Goal: Task Accomplishment & Management: Use online tool/utility

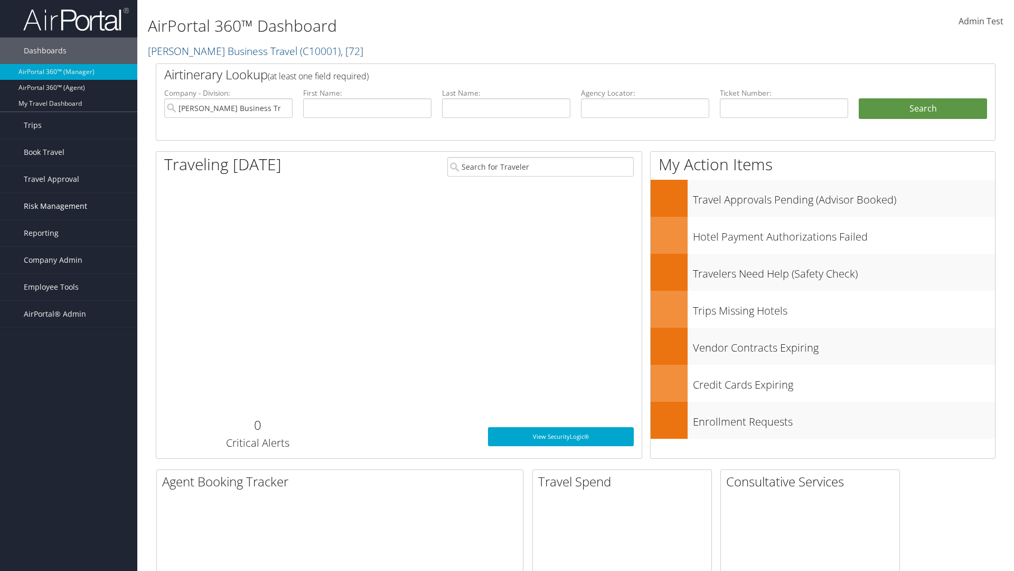
click at [69, 206] on span "Risk Management" at bounding box center [55, 206] width 63 height 26
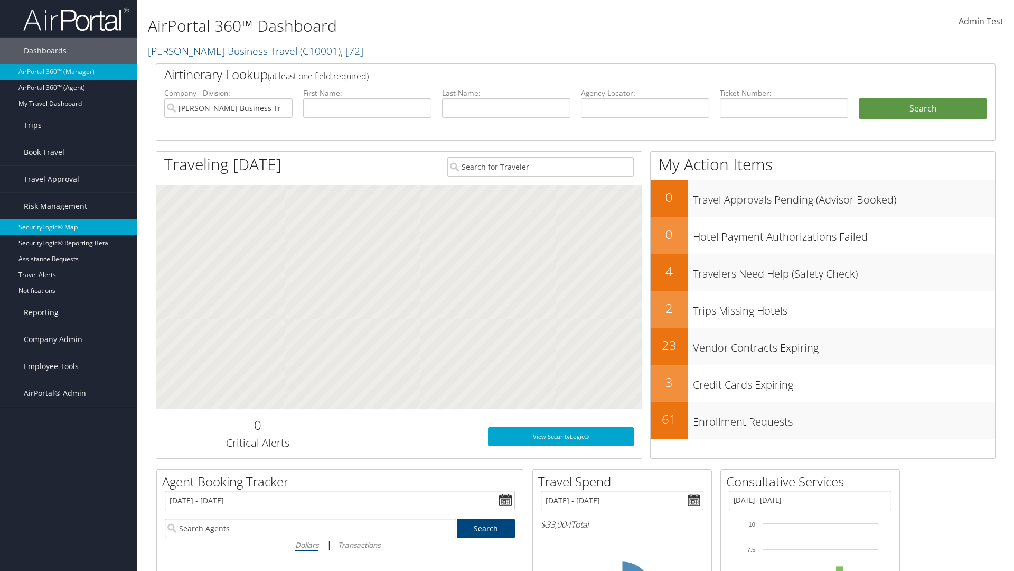
click at [69, 227] on link "SecurityLogic® Map" at bounding box center [68, 227] width 137 height 16
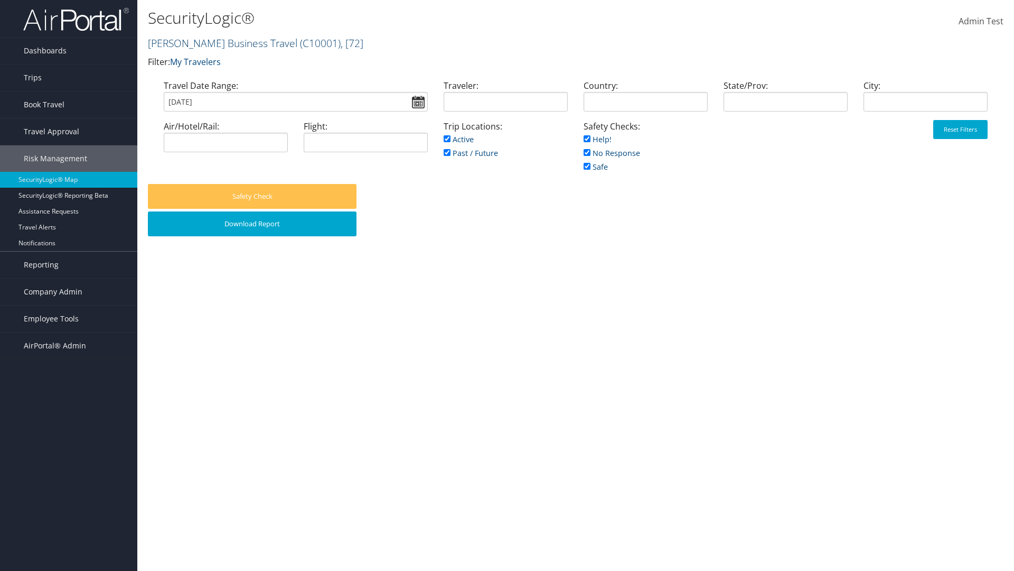
click at [218, 43] on link "[PERSON_NAME] Business Travel ( C10001 ) , [ 72 ]" at bounding box center [256, 43] width 216 height 14
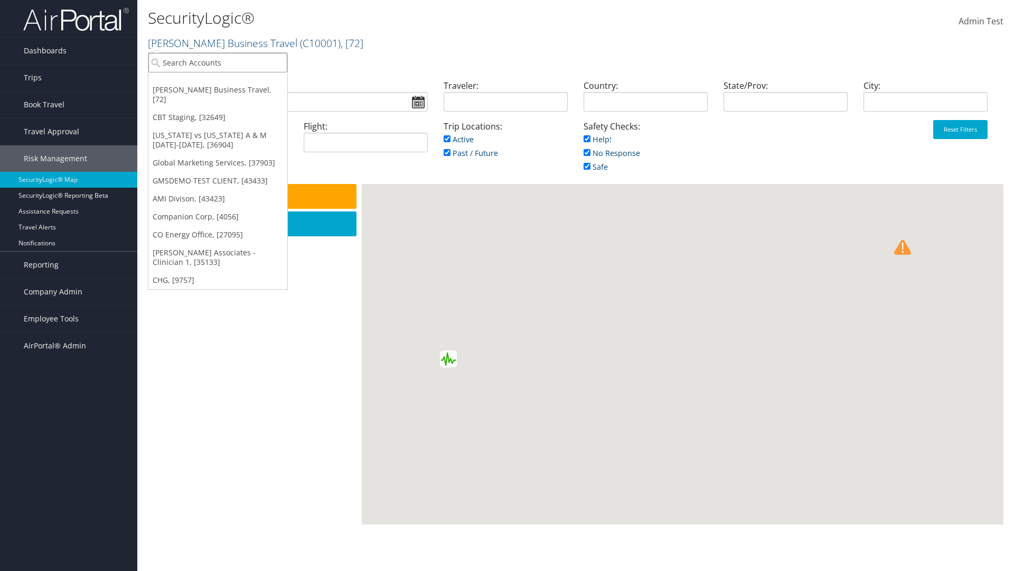
click at [218, 62] on input "search" at bounding box center [217, 63] width 139 height 20
type input "[PERSON_NAME] Business Travel"
click at [232, 91] on div "Account" at bounding box center [233, 92] width 180 height 10
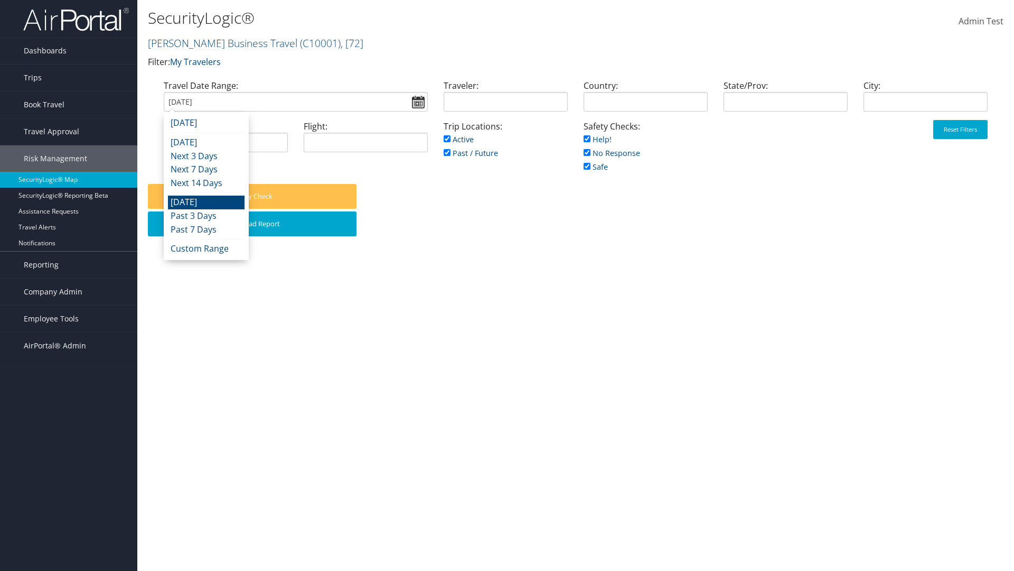
click at [295, 101] on input "[DATE]" at bounding box center [296, 102] width 264 height 20
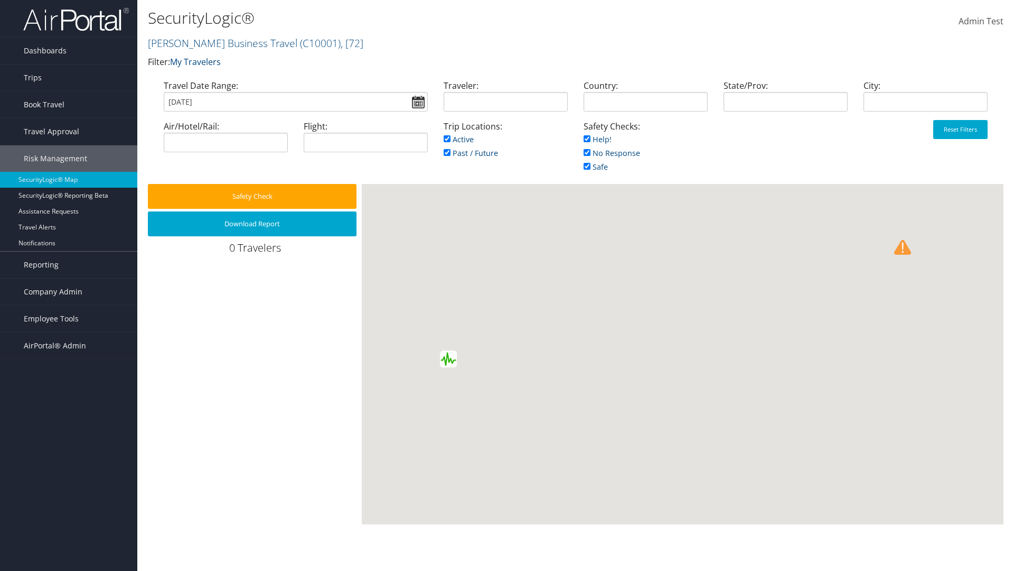
click at [295, 101] on input "[DATE]" at bounding box center [296, 102] width 264 height 20
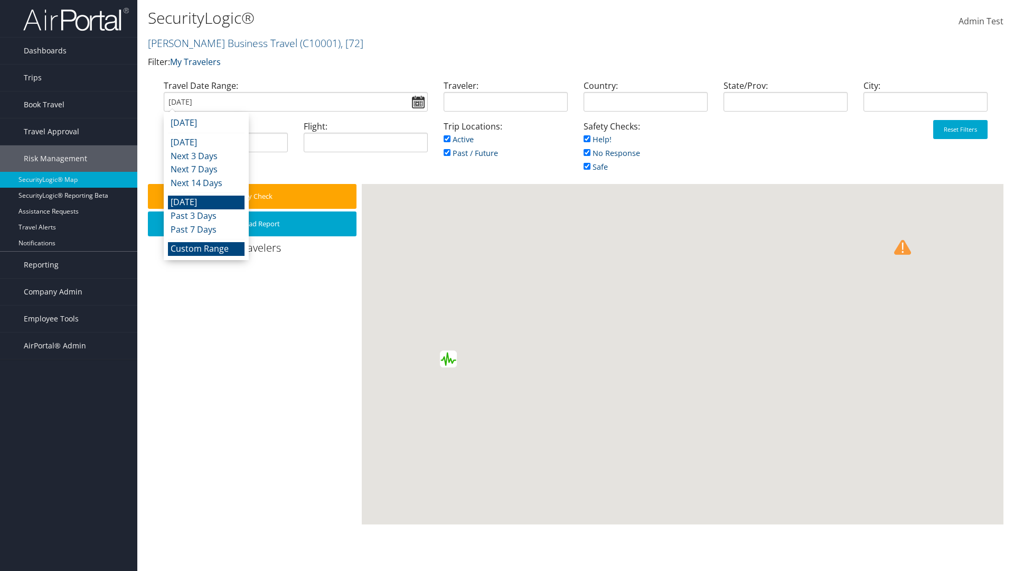
click at [206, 248] on li "Custom Range" at bounding box center [206, 249] width 77 height 14
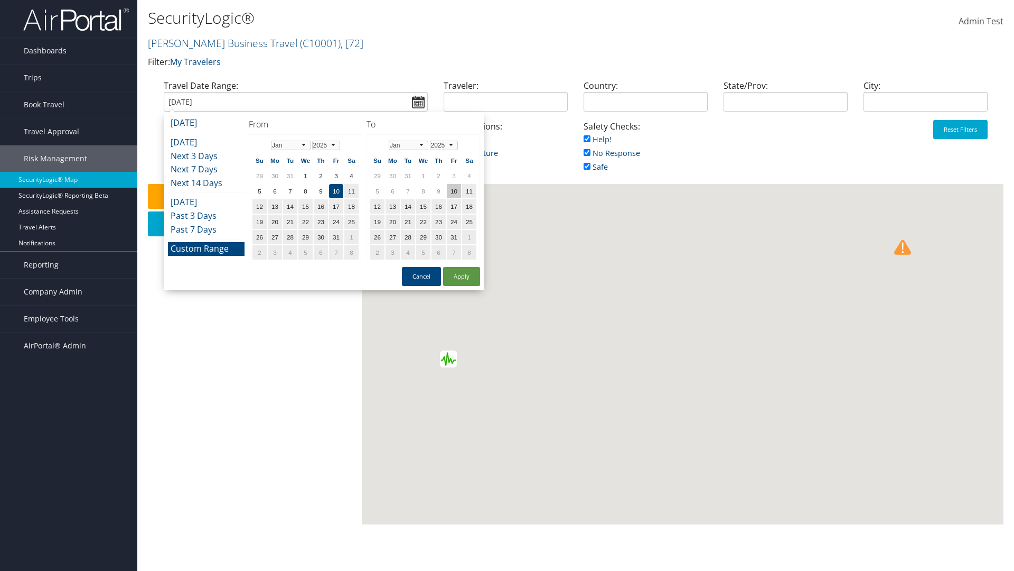
click at [454, 191] on td "10" at bounding box center [454, 191] width 14 height 14
click at [462, 276] on button "Apply" at bounding box center [461, 276] width 37 height 19
type input "01/10/2025"
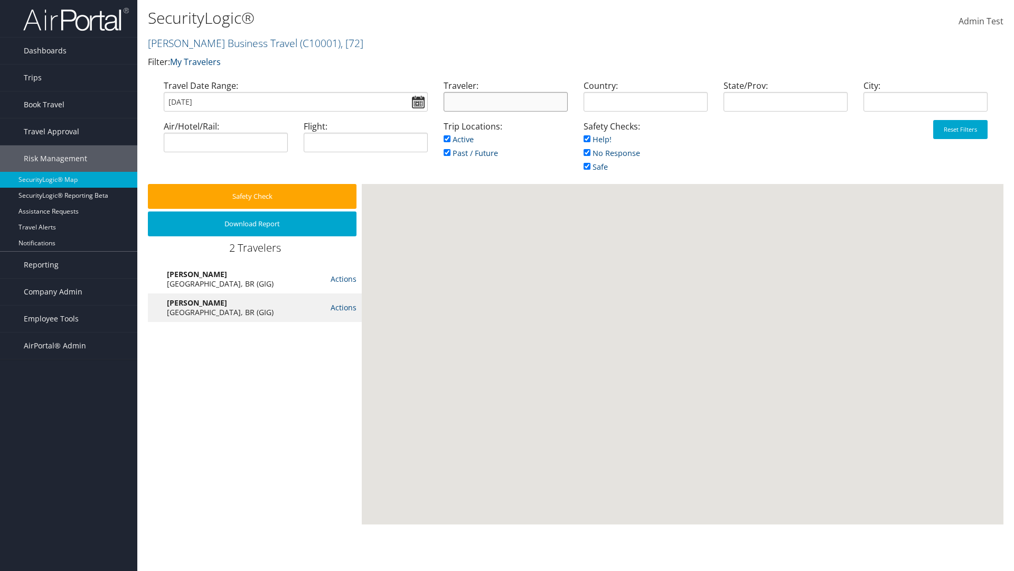
click at [506, 101] on input "search" at bounding box center [506, 102] width 124 height 20
